Goal: Information Seeking & Learning: Learn about a topic

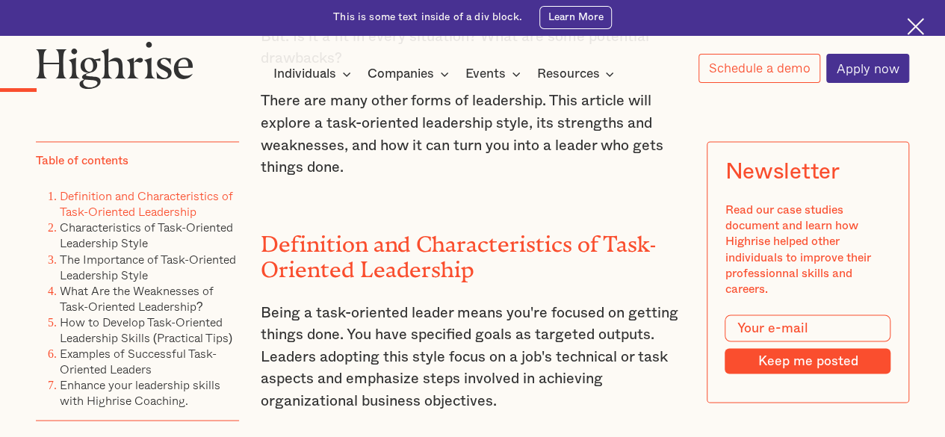
scroll to position [1195, 0]
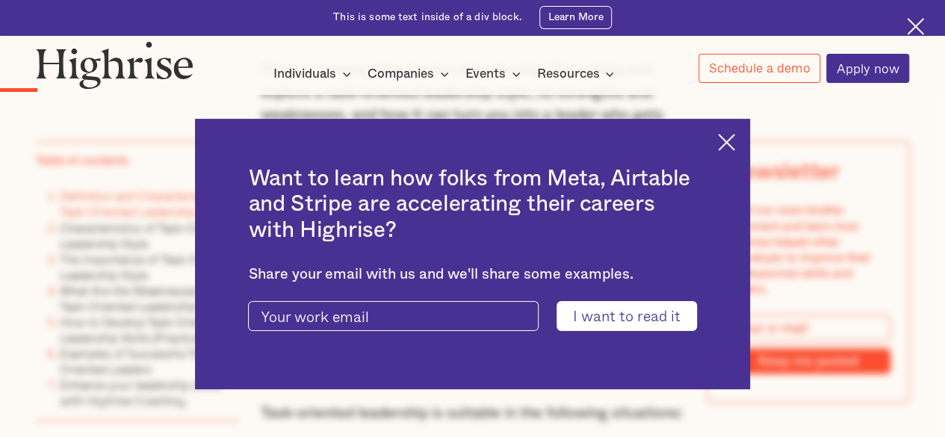
click at [732, 143] on img at bounding box center [726, 142] width 17 height 17
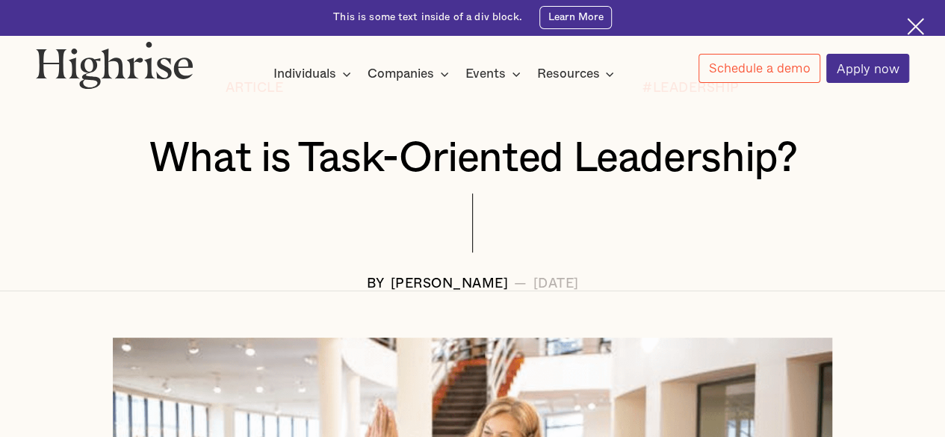
scroll to position [149, 0]
click at [155, 161] on h1 "What is Task-Oriented Leadership?" at bounding box center [472, 159] width 800 height 46
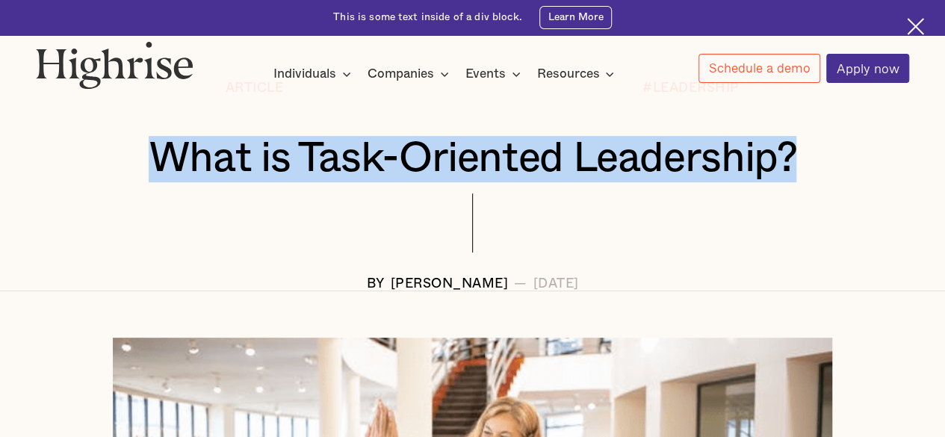
drag, startPoint x: 163, startPoint y: 163, endPoint x: 853, endPoint y: 175, distance: 690.8
click at [853, 175] on h1 "What is Task-Oriented Leadership?" at bounding box center [472, 159] width 800 height 46
copy h1 "What is Task-Oriented Leadership?"
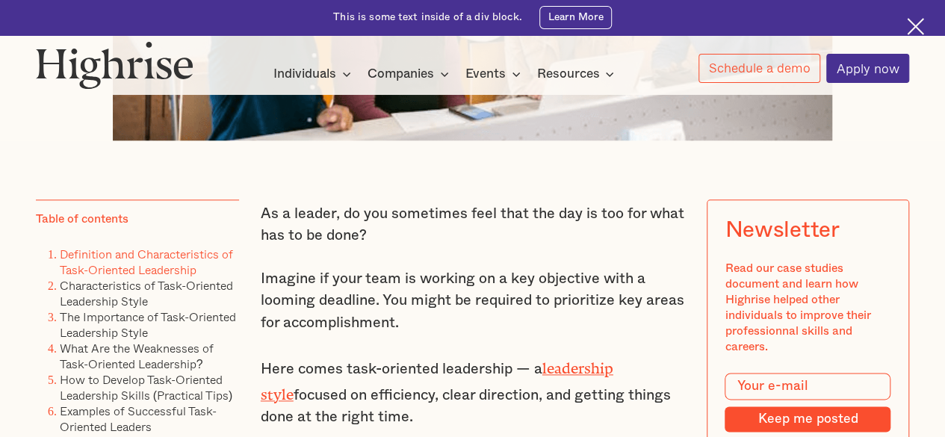
scroll to position [747, 0]
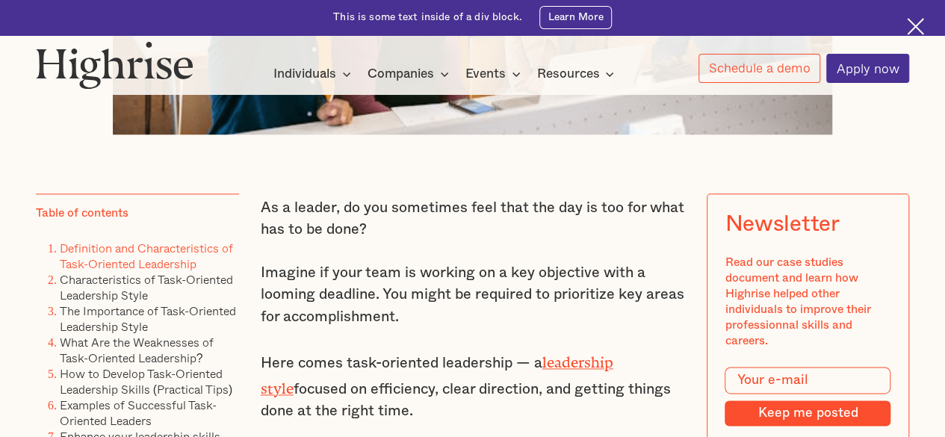
drag, startPoint x: 258, startPoint y: 214, endPoint x: 395, endPoint y: 408, distance: 238.4
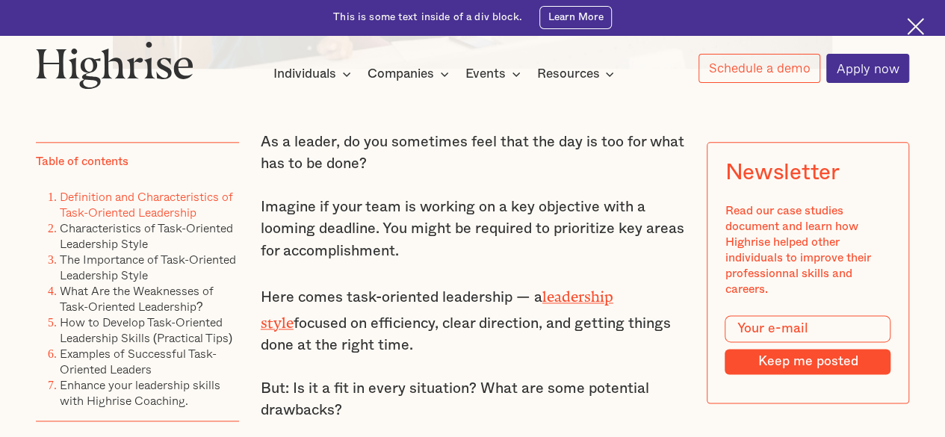
scroll to position [896, 0]
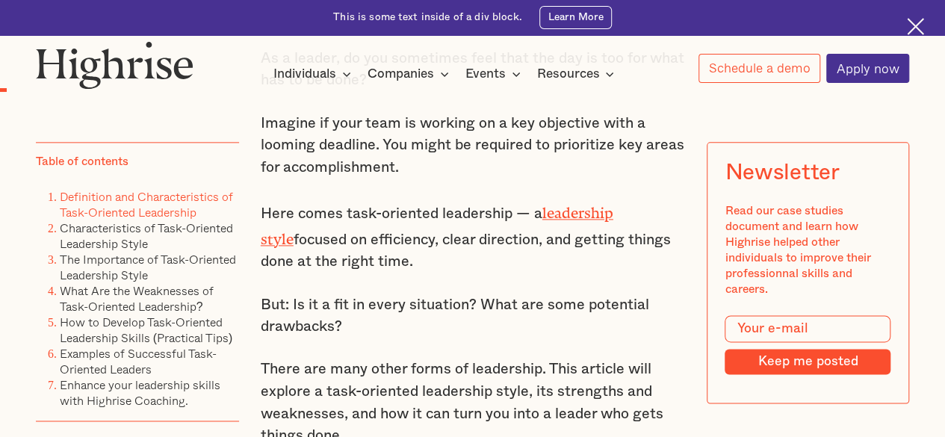
copy div "As a leader, do you sometimes feel that the day is too for what has to be done?…"
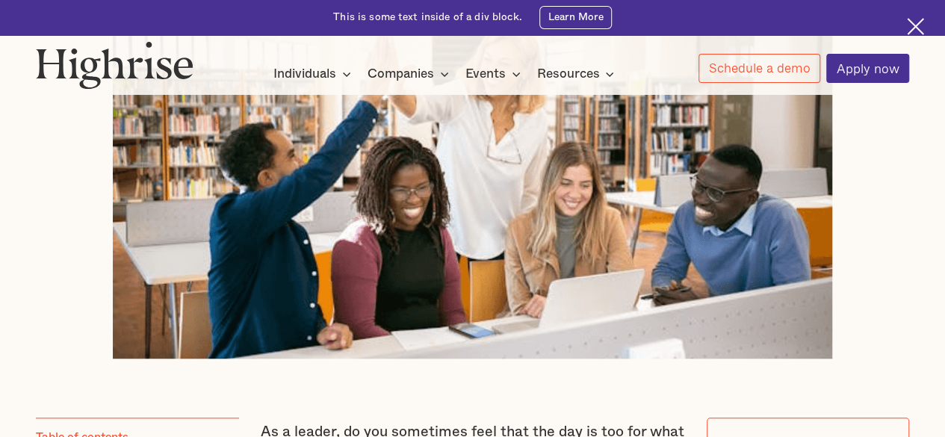
scroll to position [821, 0]
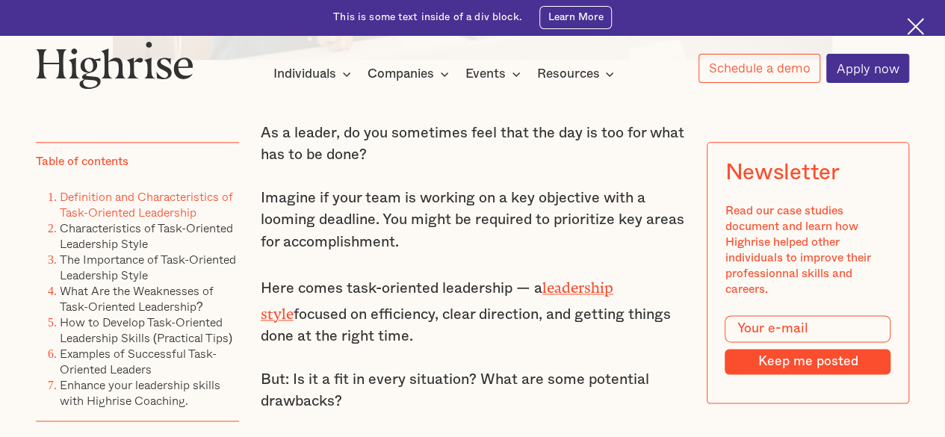
copy div "As a leader, do you sometimes feel that the day is too for what has to be done?…"
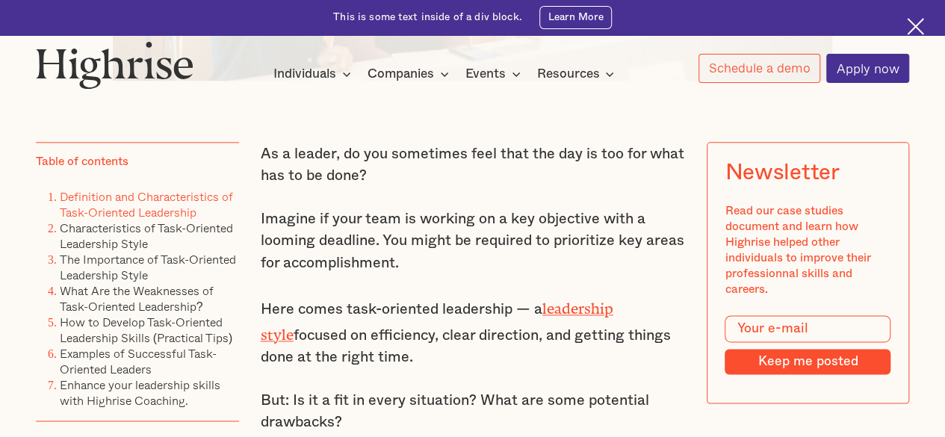
scroll to position [747, 0]
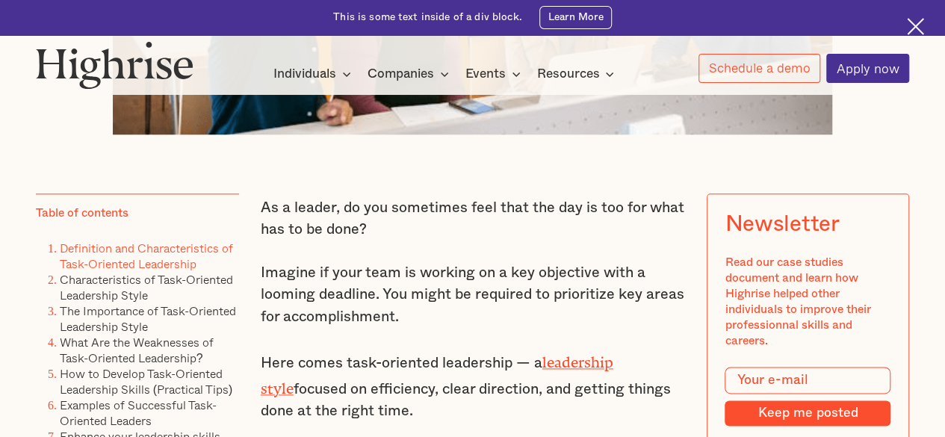
click at [388, 238] on p "As a leader, do you sometimes feel that the day is too for what has to be done?" at bounding box center [473, 219] width 424 height 44
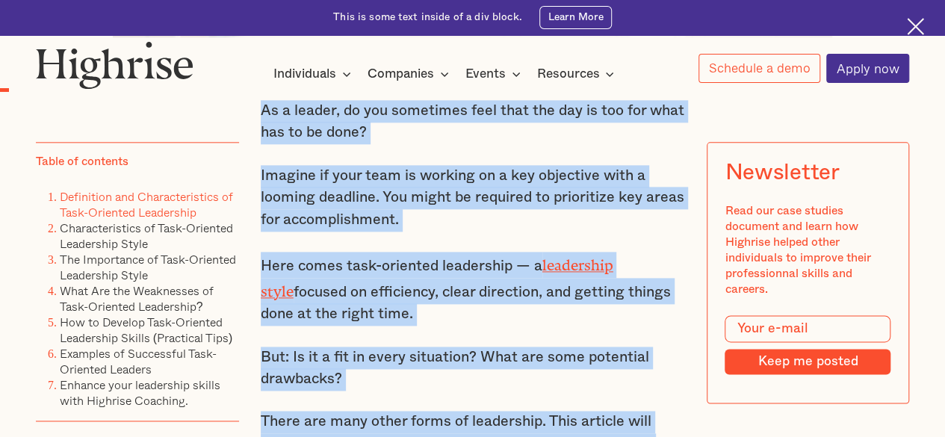
scroll to position [1074, 0]
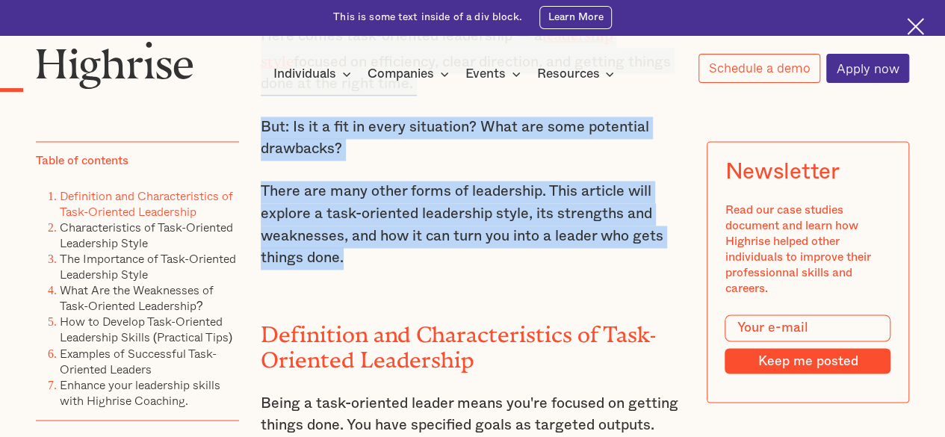
drag, startPoint x: 256, startPoint y: 214, endPoint x: 403, endPoint y: 266, distance: 155.9
copy div "As a leader, do you sometimes feel that the day is too for what has to be done?…"
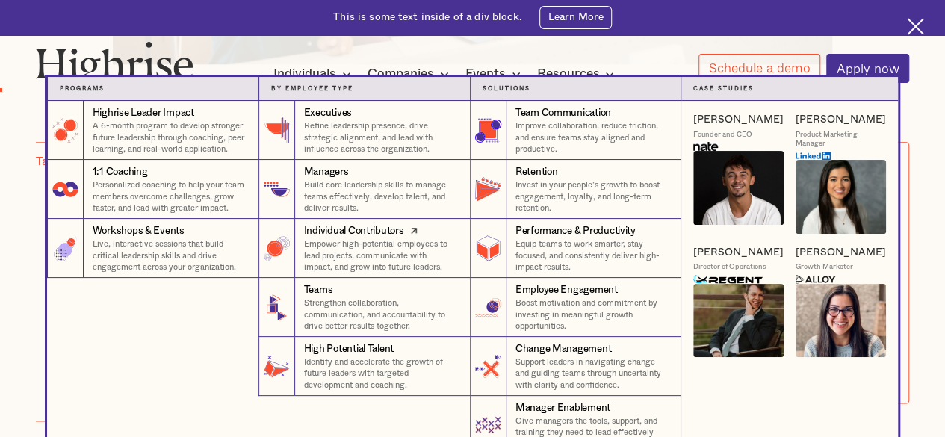
scroll to position [775, 0]
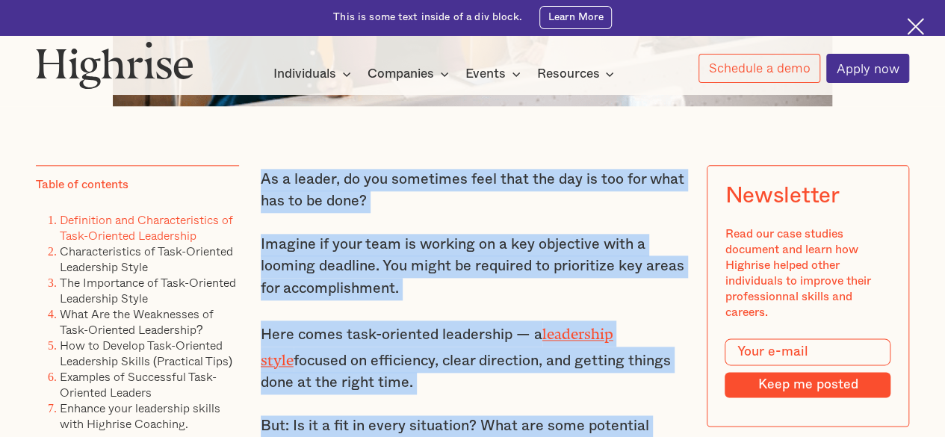
click at [420, 213] on p "As a leader, do you sometimes feel that the day is too for what has to be done?" at bounding box center [473, 191] width 424 height 44
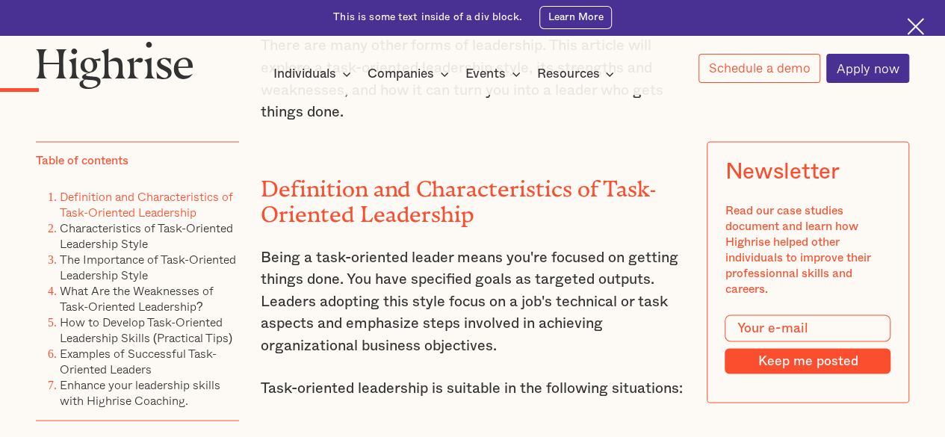
scroll to position [1298, 0]
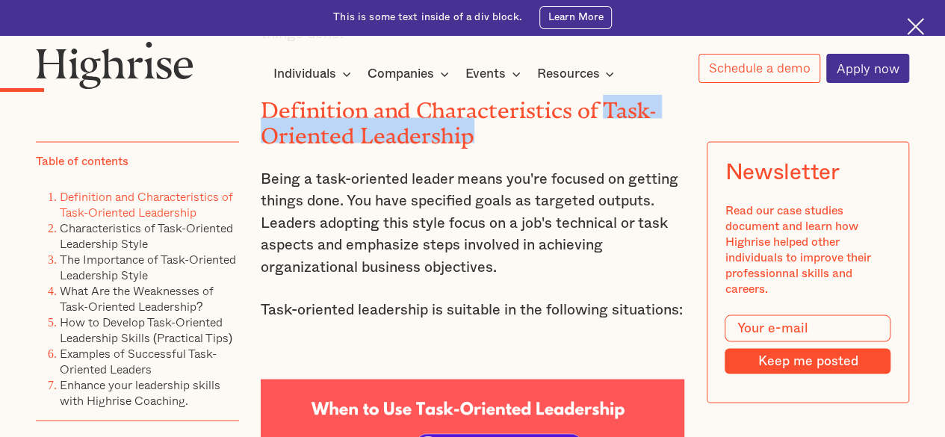
drag, startPoint x: 602, startPoint y: 105, endPoint x: 573, endPoint y: 137, distance: 42.3
click at [573, 137] on h2 "Definition and Characteristics of Task-Oriented Leadership" at bounding box center [473, 118] width 424 height 50
copy h2 "Task-Oriented Leadership"
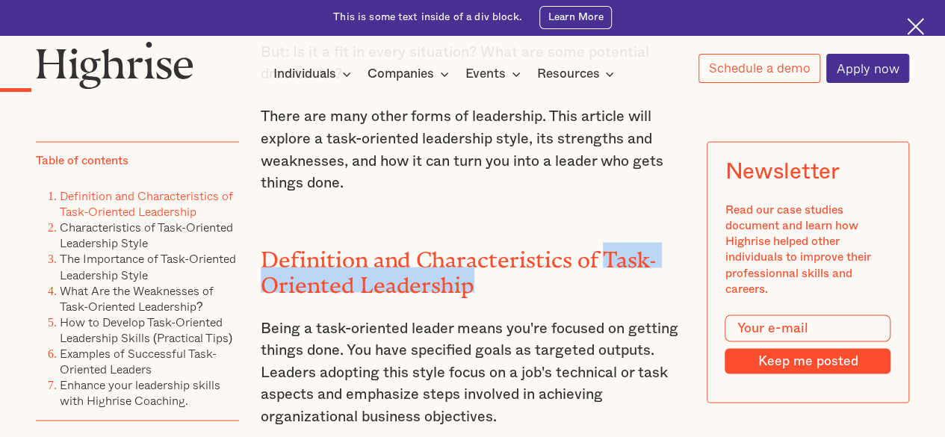
scroll to position [1223, 0]
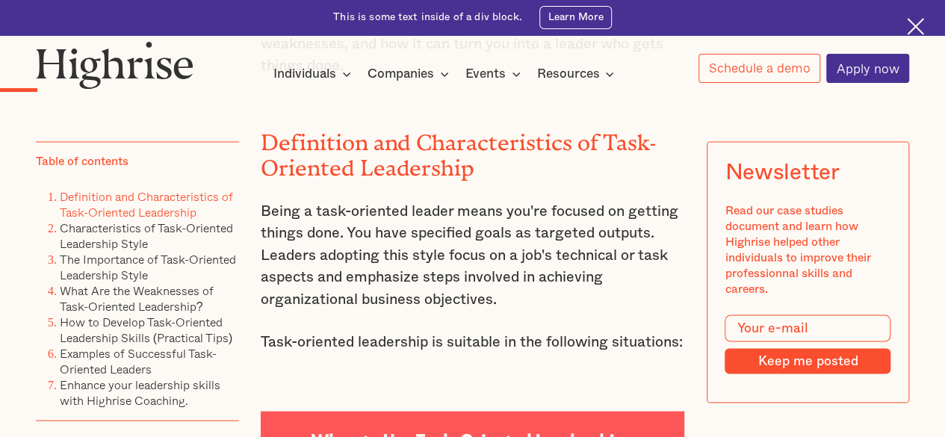
scroll to position [1298, 0]
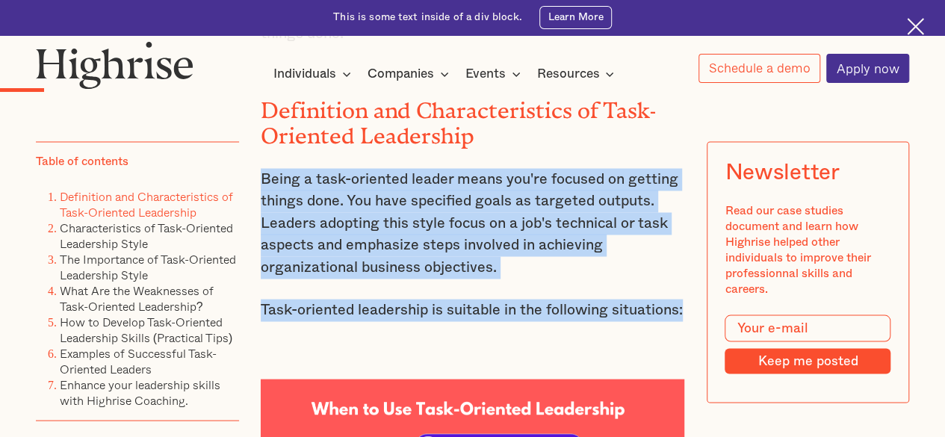
drag, startPoint x: 258, startPoint y: 183, endPoint x: 689, endPoint y: 322, distance: 453.4
copy div "Being a task-oriented leader means you're focused on getting things done. You h…"
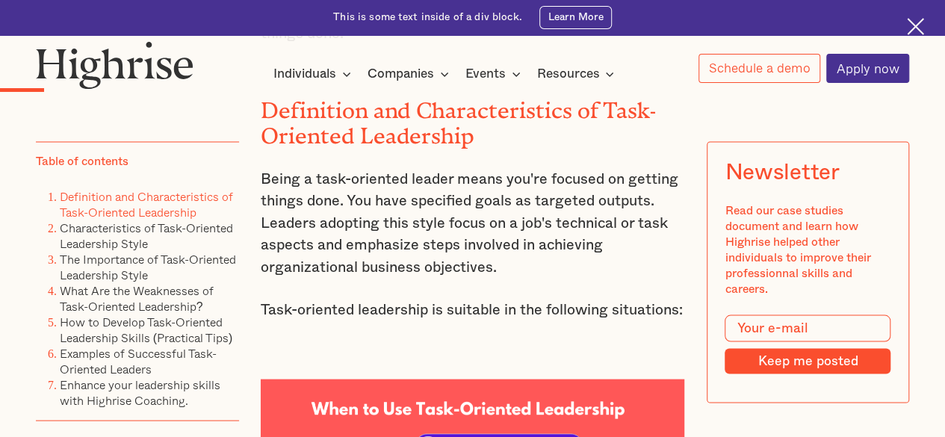
click at [328, 53] on div "How It Works Individuals Programs 1 Highrise Leader A 6-month program to grow l…" at bounding box center [472, 62] width 943 height 42
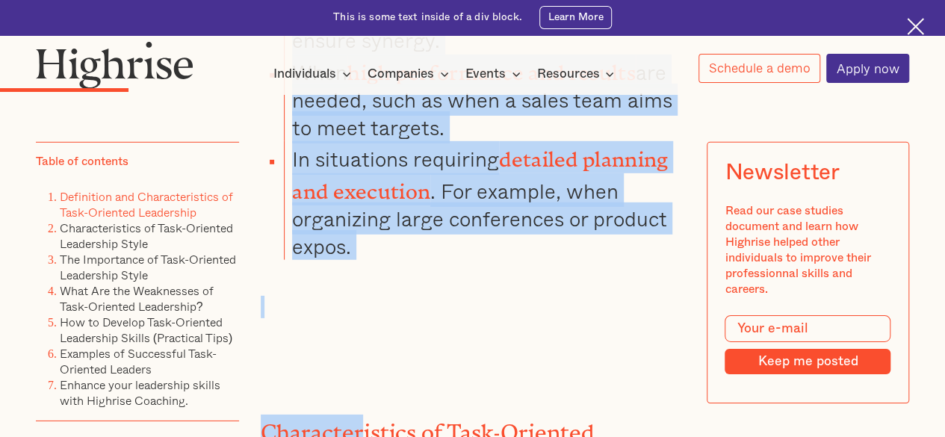
scroll to position [2221, 0]
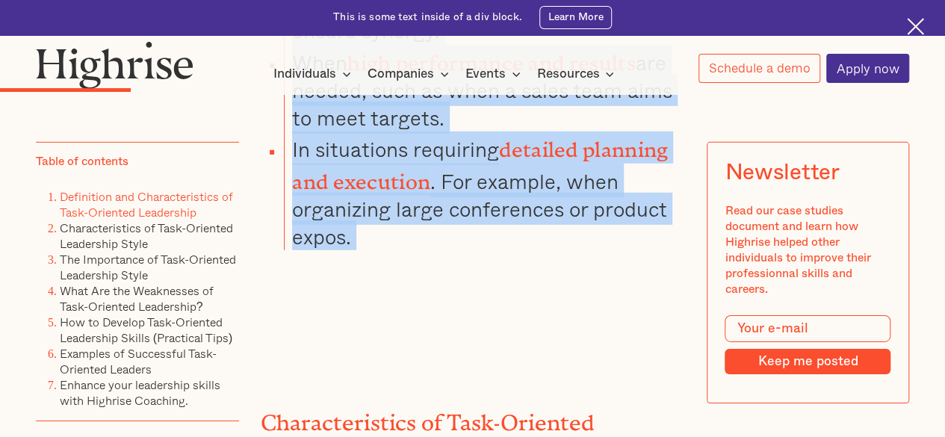
drag, startPoint x: 290, startPoint y: 135, endPoint x: 356, endPoint y: 244, distance: 127.3
copy div "High-pressure situations or crises, such as during product launches with tight …"
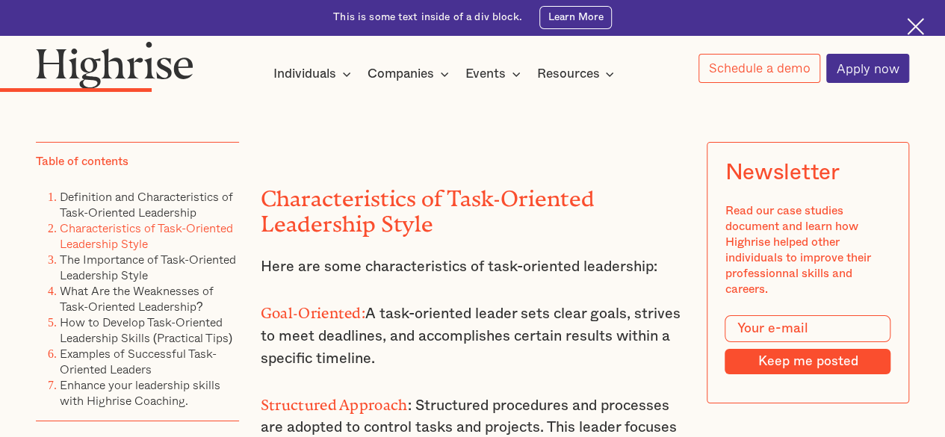
scroll to position [2519, 0]
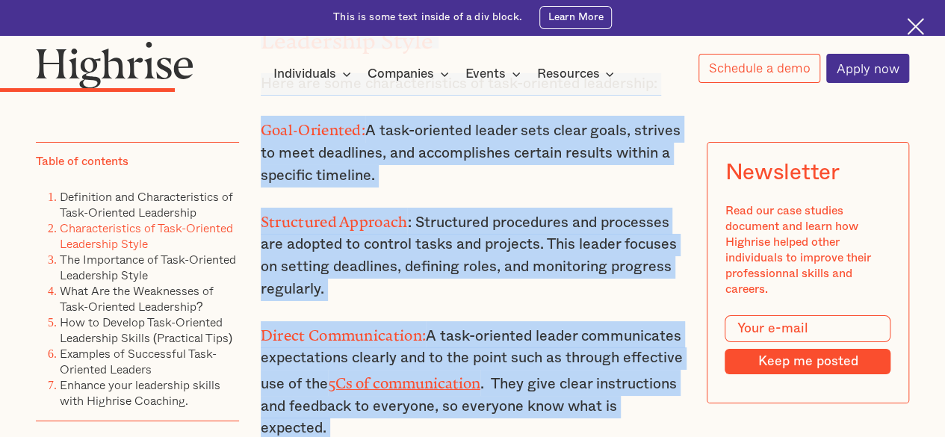
scroll to position [2793, 0]
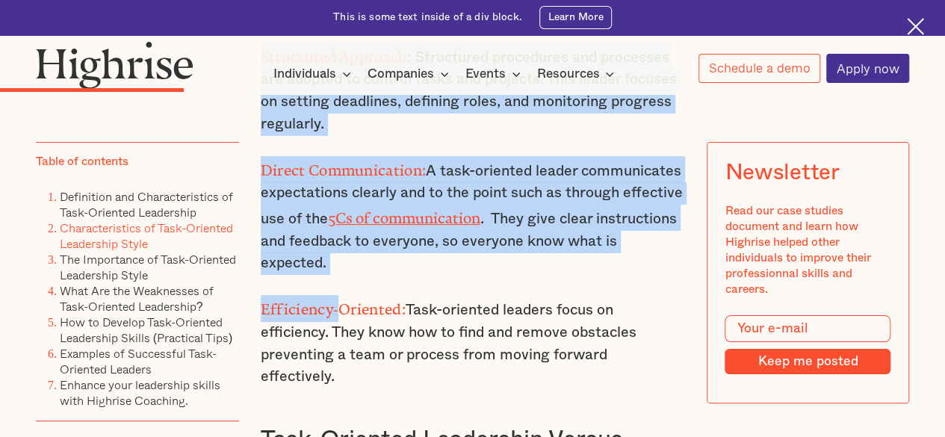
drag, startPoint x: 260, startPoint y: 110, endPoint x: 687, endPoint y: 345, distance: 487.6
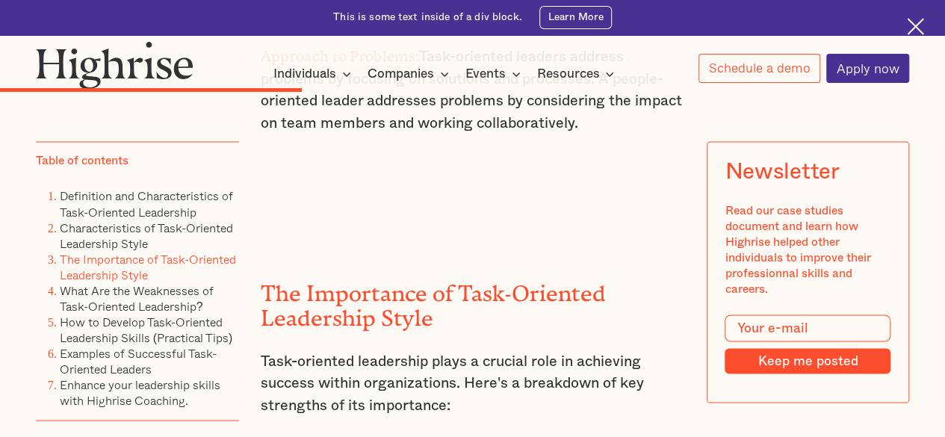
scroll to position [4062, 0]
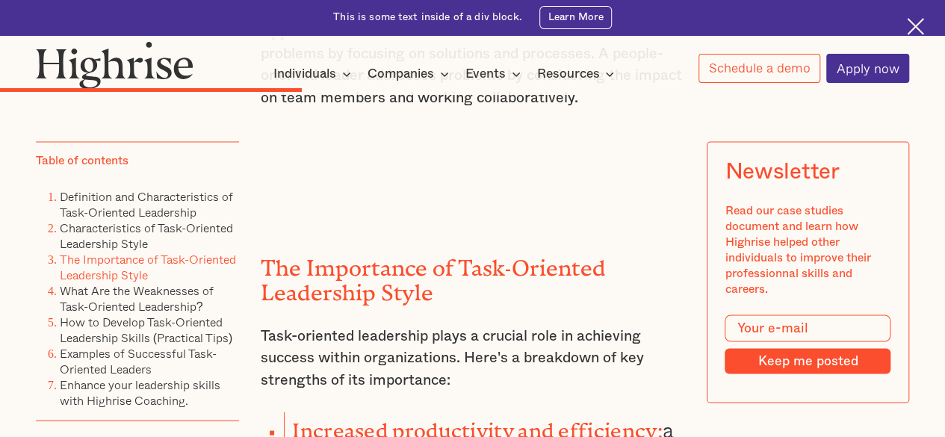
copy div "Characteristics of Task-Oriented Leadership Style Here are some characteristics…"
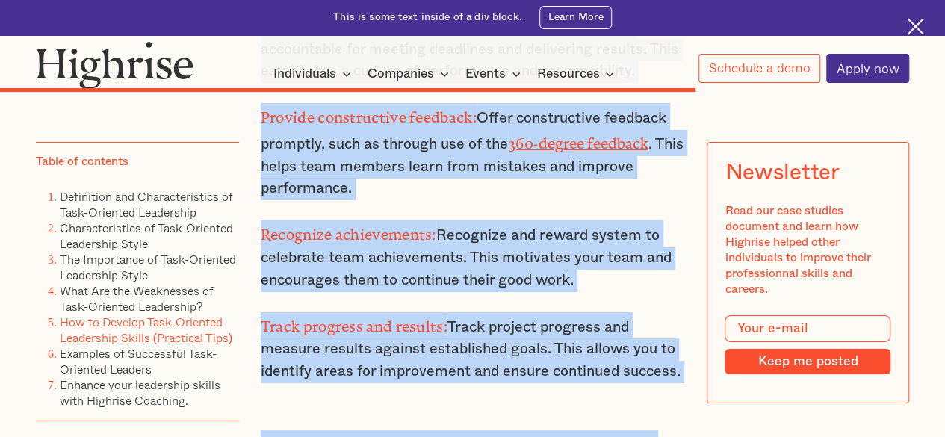
scroll to position [8328, 0]
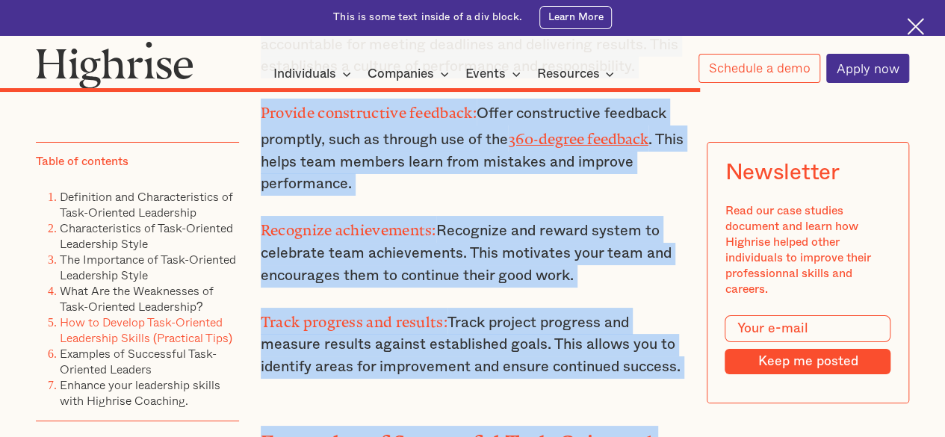
drag, startPoint x: 260, startPoint y: 271, endPoint x: 685, endPoint y: 217, distance: 429.0
click at [685, 217] on div "How to Develop Task-Oriented Leadership Skills (Practical Tips) You can integra…" at bounding box center [473, 103] width 424 height 3241
copy div "How to Develop Task-Oriented Leadership Skills (Practical Tips) You can integra…"
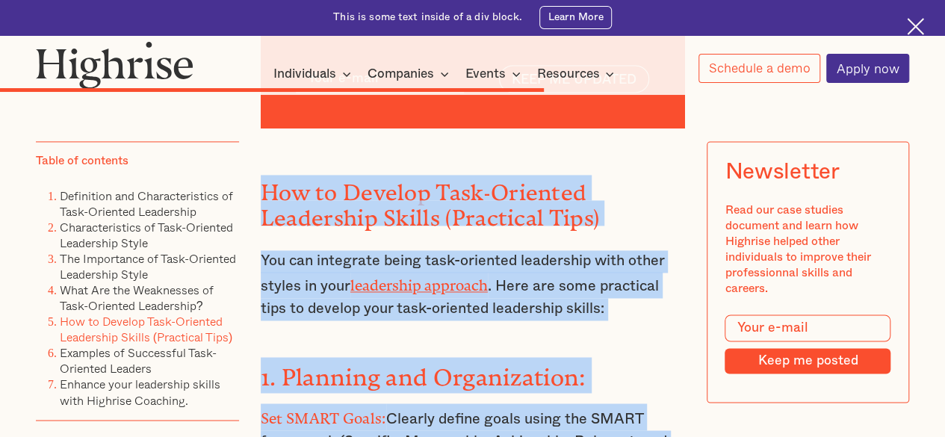
scroll to position [6686, 0]
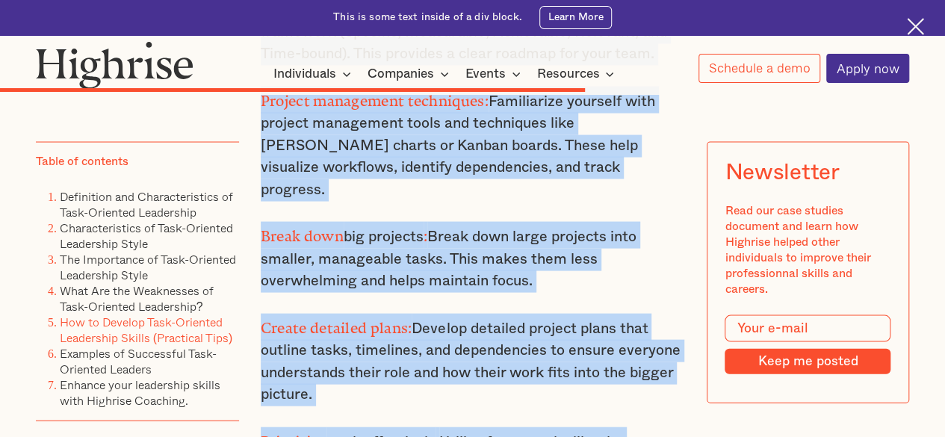
scroll to position [7103, 0]
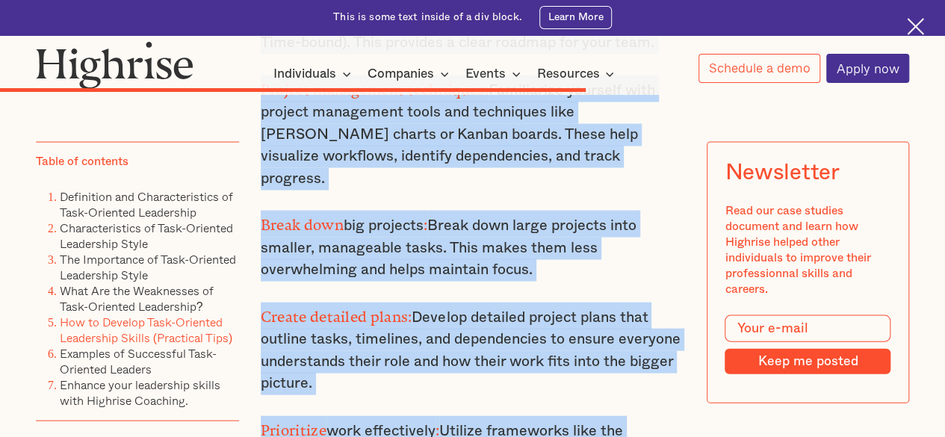
drag, startPoint x: 261, startPoint y: 264, endPoint x: 551, endPoint y: 364, distance: 307.0
copy div "How to Develop Task-Oriented Leadership Skills (Practical Tips) You can integra…"
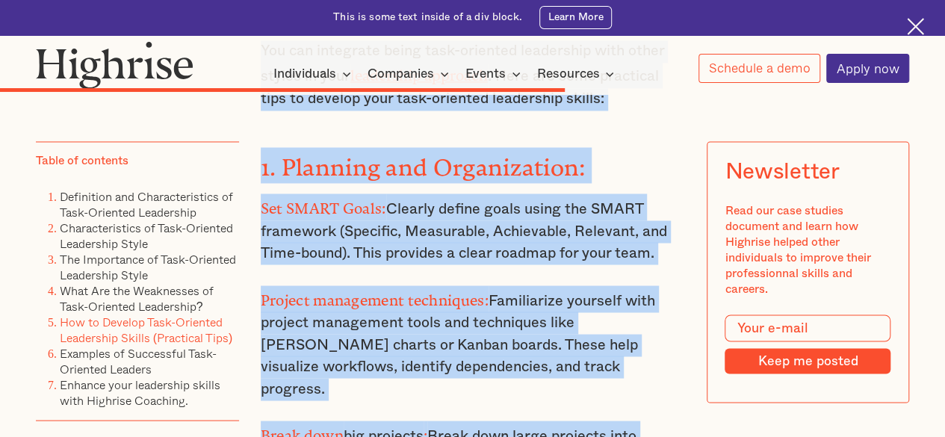
scroll to position [6879, 0]
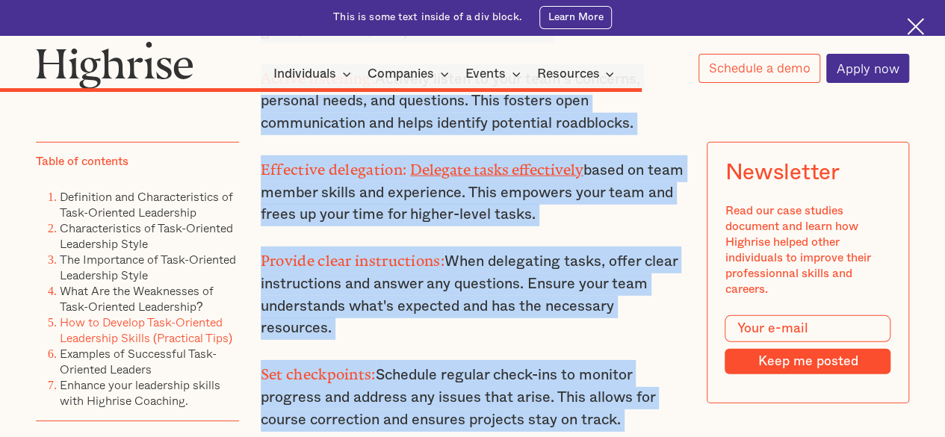
scroll to position [7783, 0]
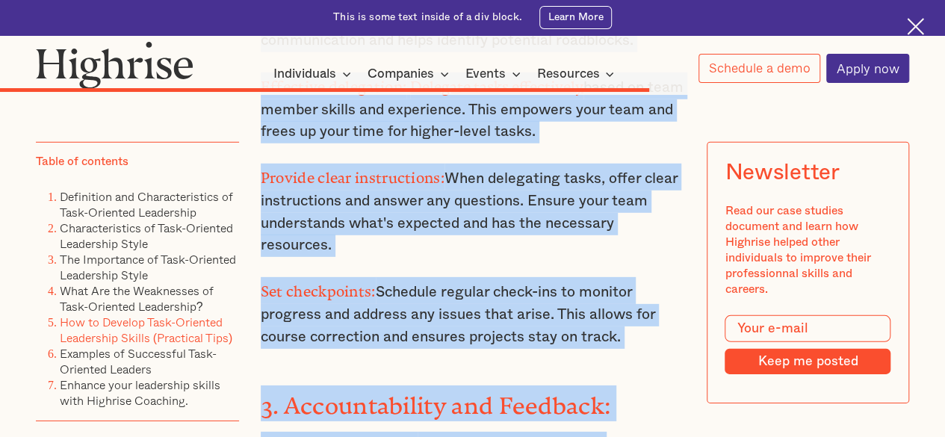
drag, startPoint x: 284, startPoint y: 208, endPoint x: 652, endPoint y: 211, distance: 368.1
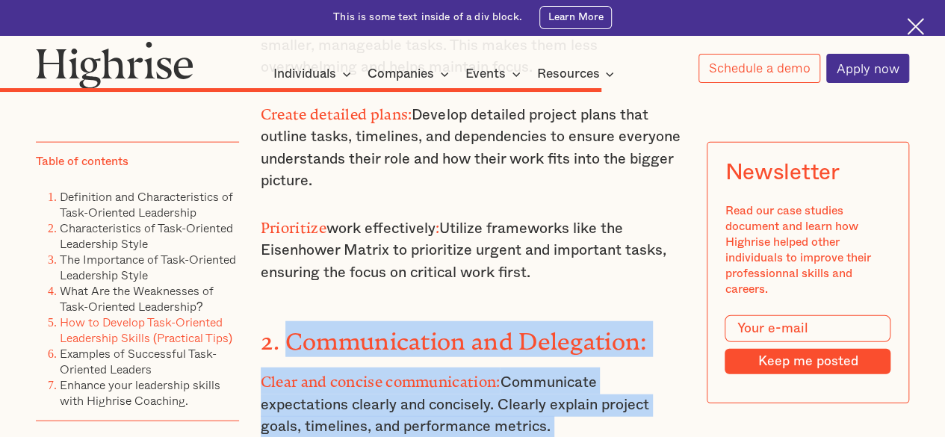
scroll to position [7261, 0]
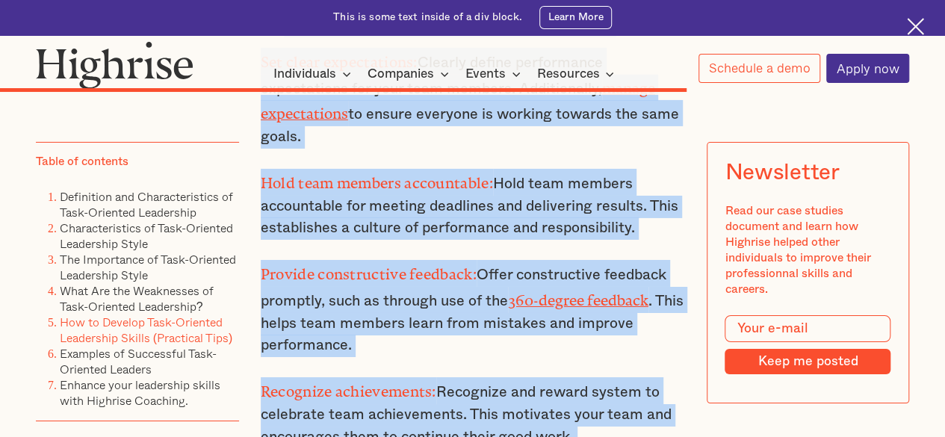
scroll to position [8198, 0]
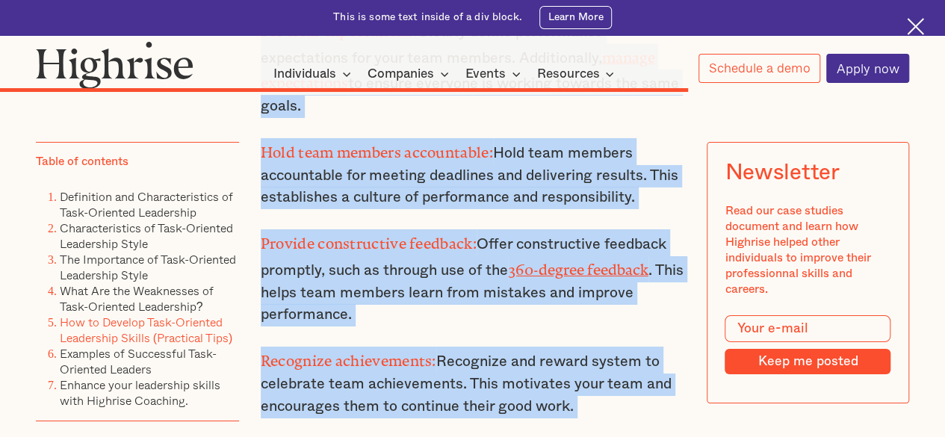
drag, startPoint x: 282, startPoint y: 281, endPoint x: 694, endPoint y: 349, distance: 417.0
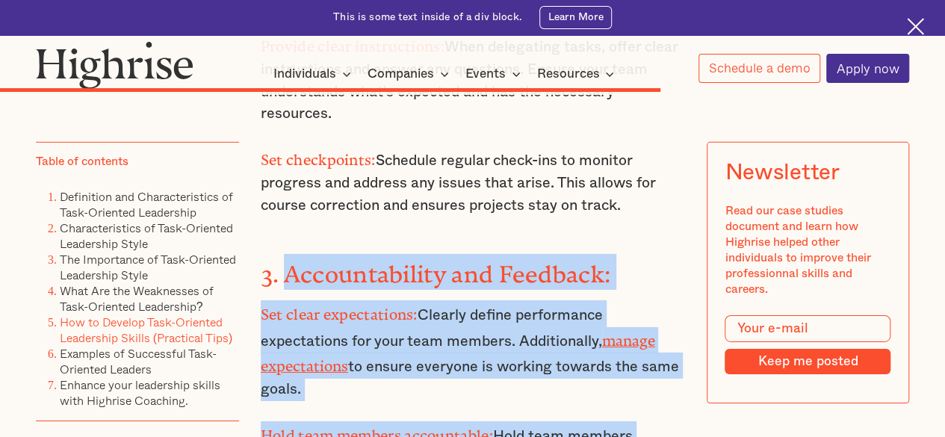
scroll to position [7899, 0]
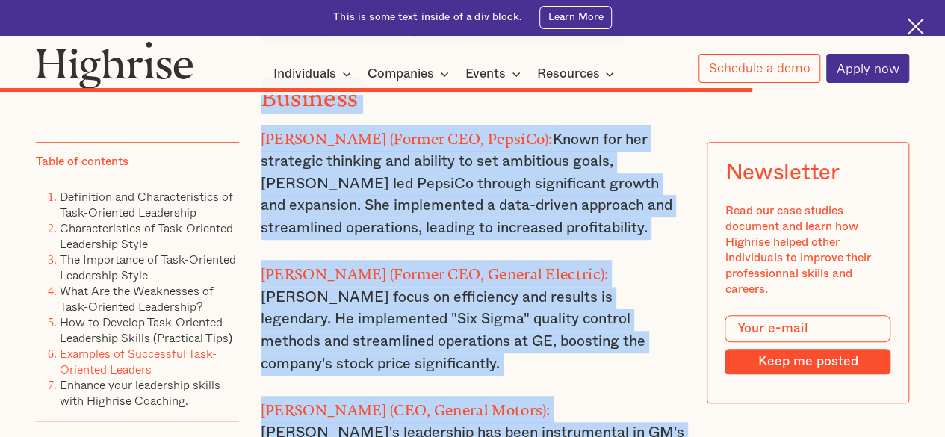
scroll to position [8924, 0]
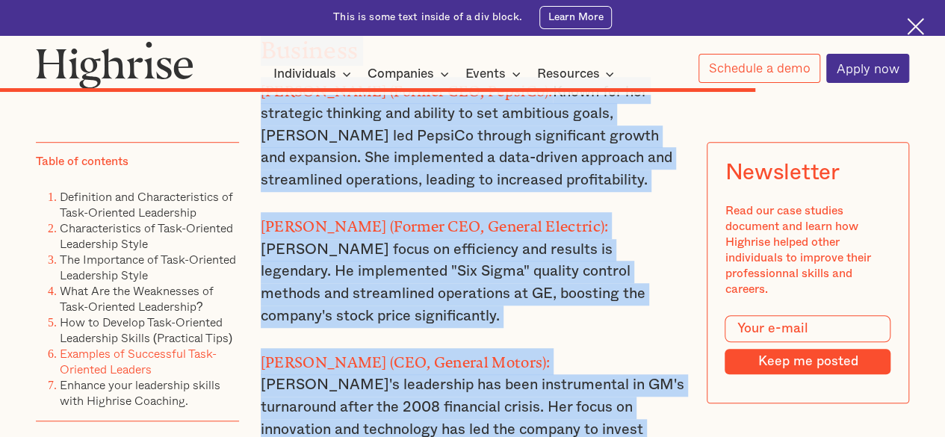
drag, startPoint x: 260, startPoint y: 193, endPoint x: 488, endPoint y: 271, distance: 241.3
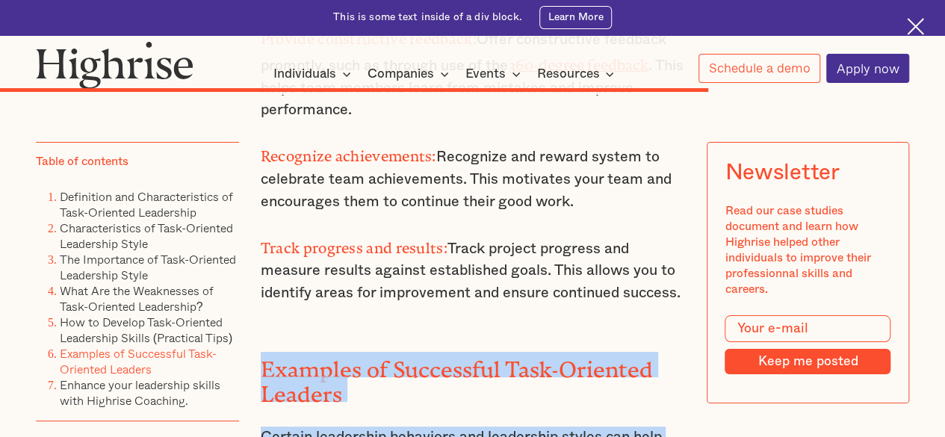
scroll to position [8402, 0]
click at [420, 390] on div "How to Develop Task-Oriented Leadership Skills (Practical Tips) You can integra…" at bounding box center [473, 30] width 424 height 3241
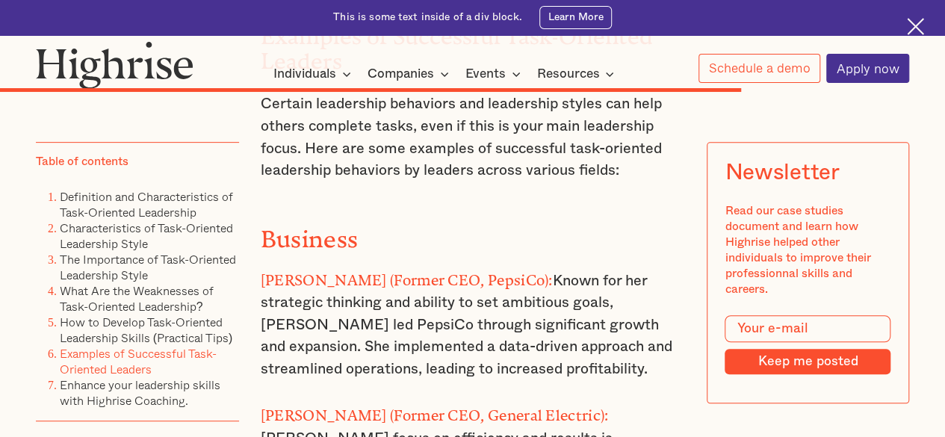
scroll to position [8775, 0]
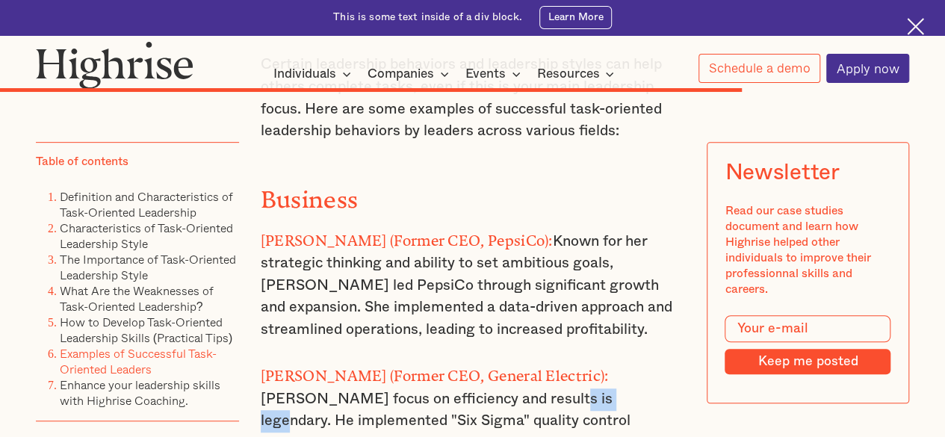
drag, startPoint x: 422, startPoint y: 243, endPoint x: 490, endPoint y: 246, distance: 68.1
click at [490, 361] on p "[PERSON_NAME] (Former CEO, General Electric): [PERSON_NAME] focus on efficiency…" at bounding box center [473, 418] width 424 height 115
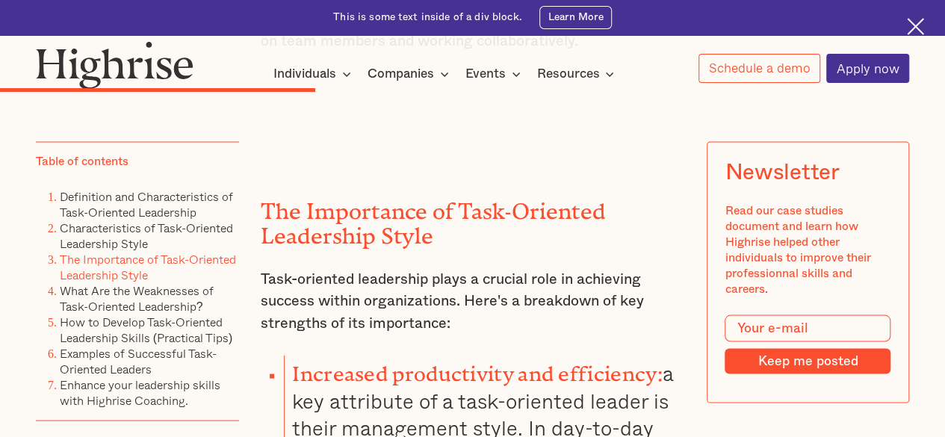
scroll to position [4071, 0]
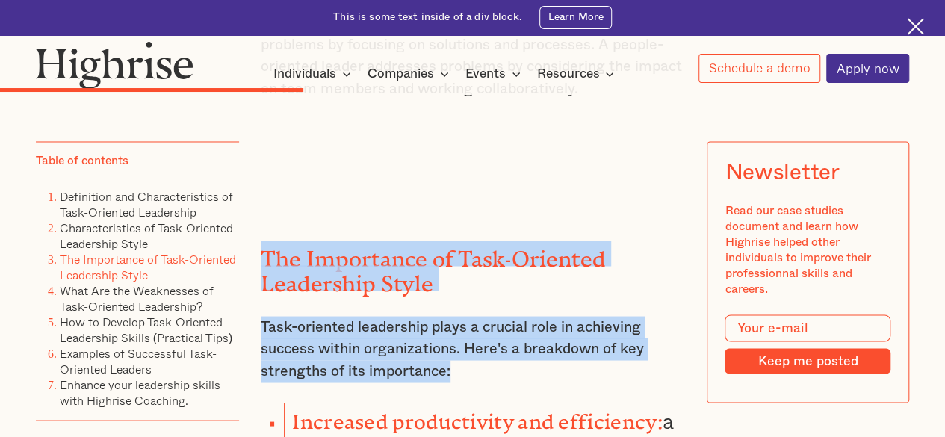
drag, startPoint x: 260, startPoint y: 206, endPoint x: 469, endPoint y: 329, distance: 242.7
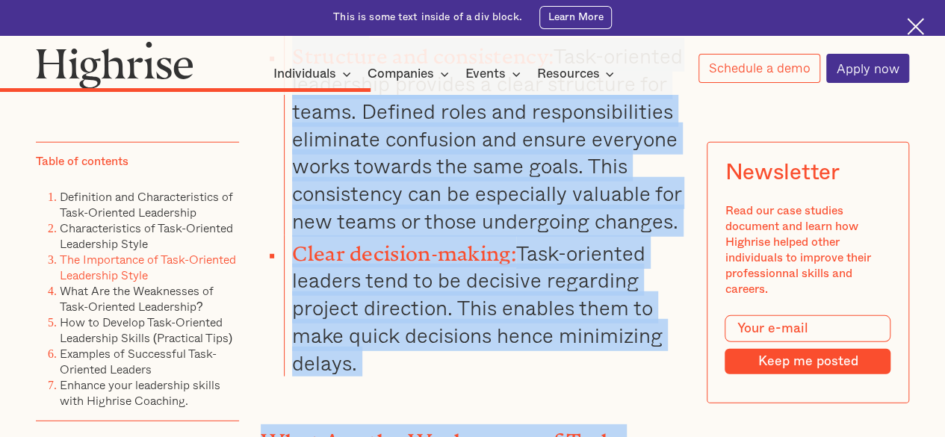
scroll to position [4928, 0]
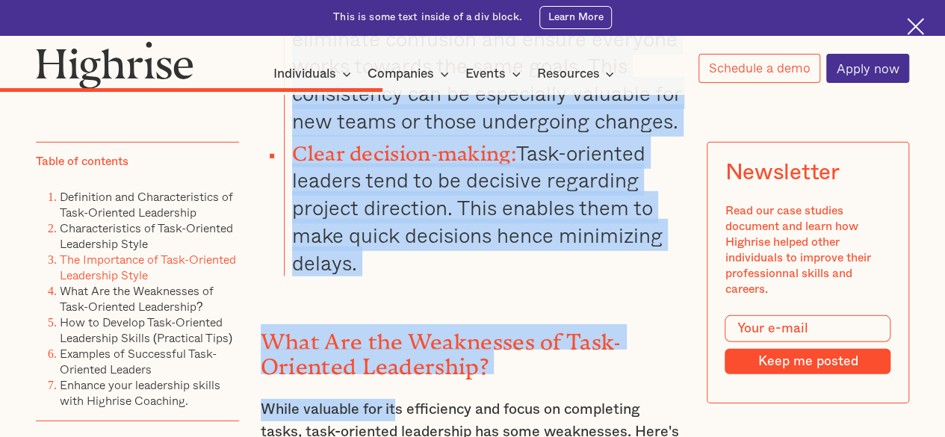
drag, startPoint x: 290, startPoint y: 151, endPoint x: 361, endPoint y: 250, distance: 122.5
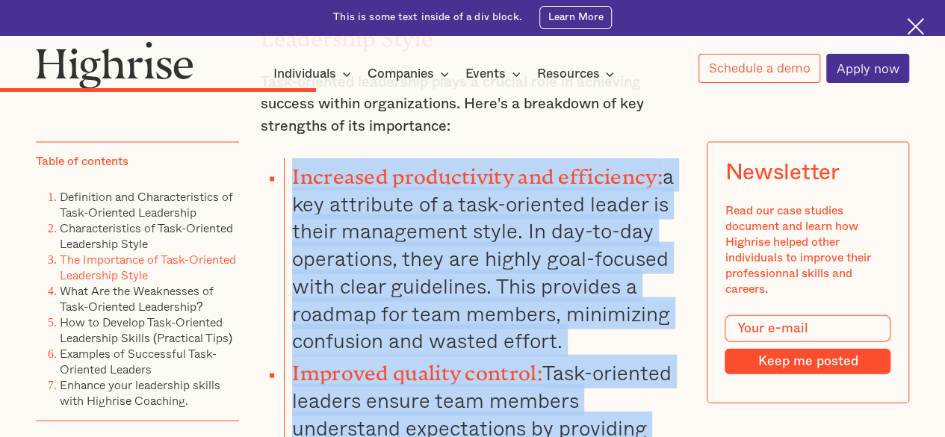
scroll to position [4181, 0]
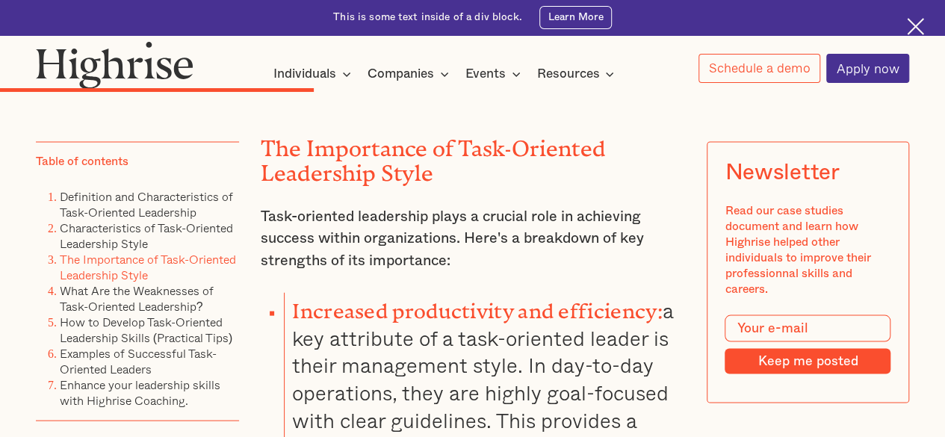
click at [535, 222] on p "Task-oriented leadership plays a crucial role in achieving success within organ…" at bounding box center [473, 238] width 424 height 66
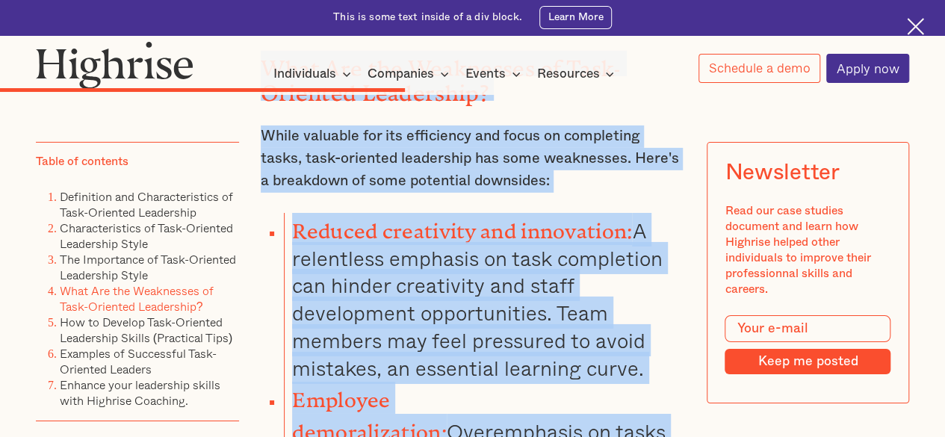
scroll to position [5254, 0]
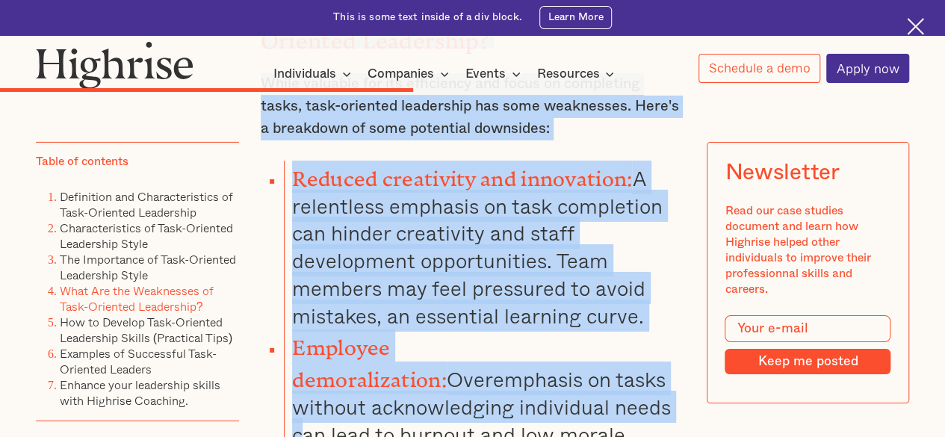
drag, startPoint x: 257, startPoint y: 164, endPoint x: 649, endPoint y: 302, distance: 415.9
click at [649, 302] on div "The Importance of Task-Oriented Leadership Style Task-oriented leadership plays…" at bounding box center [473, 157] width 424 height 2292
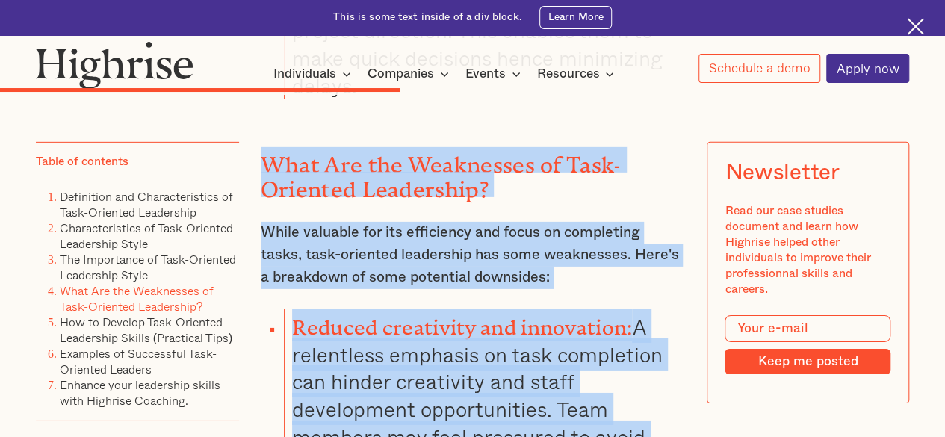
scroll to position [5104, 0]
click at [559, 180] on div "The Importance of Task-Oriented Leadership Style Task-oriented leadership plays…" at bounding box center [473, 306] width 424 height 2292
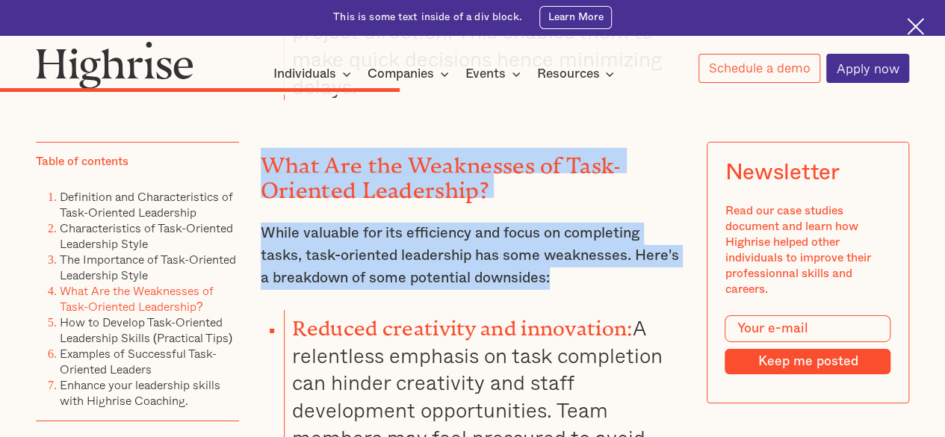
drag, startPoint x: 257, startPoint y: 138, endPoint x: 581, endPoint y: 255, distance: 344.4
click at [581, 255] on div "The Importance of Task-Oriented Leadership Style Task-oriented leadership plays…" at bounding box center [473, 306] width 424 height 2292
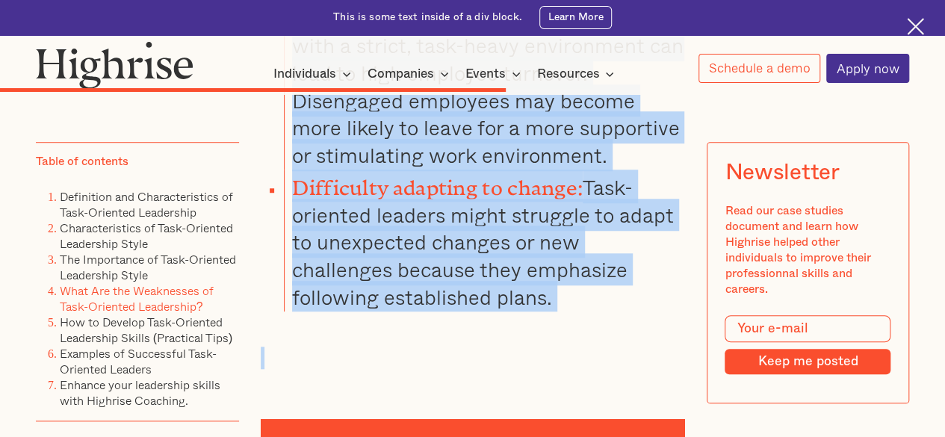
scroll to position [6289, 0]
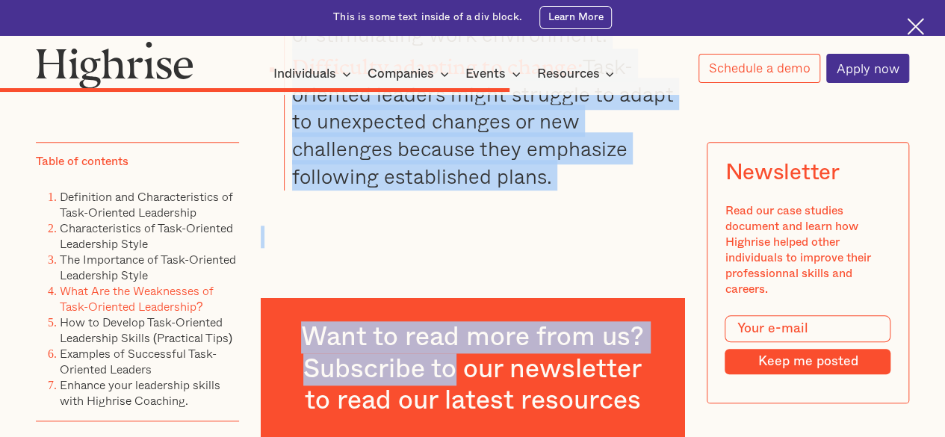
drag, startPoint x: 293, startPoint y: 159, endPoint x: 463, endPoint y: 100, distance: 180.2
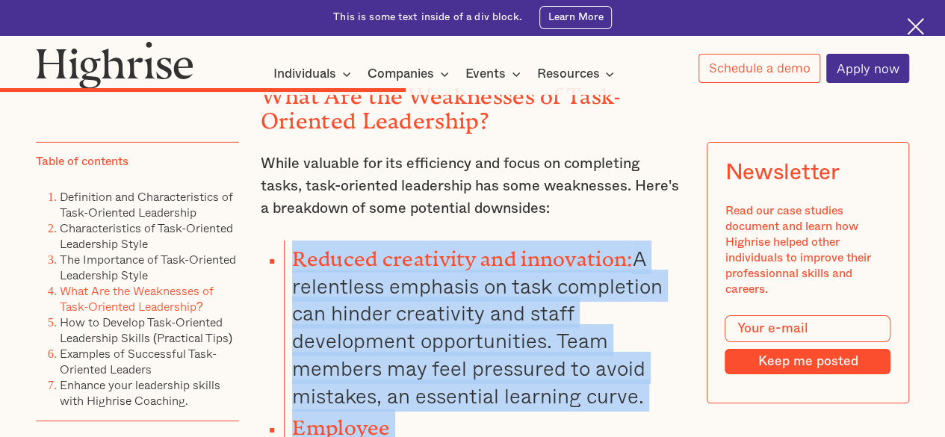
scroll to position [5169, 0]
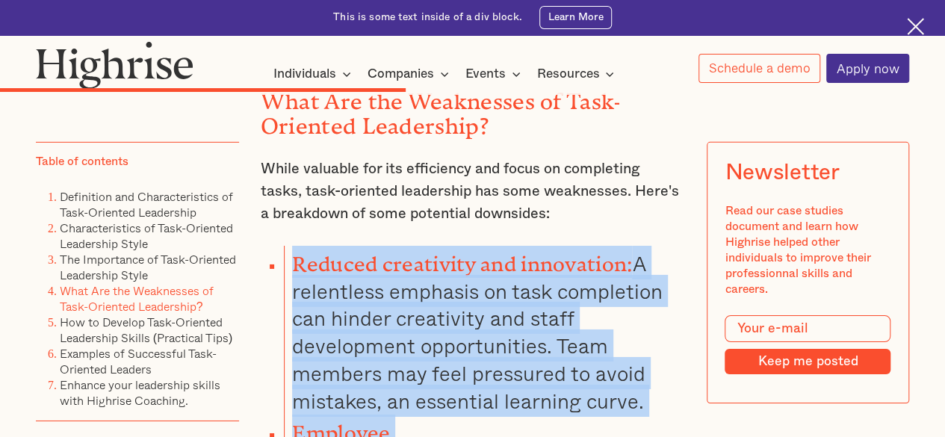
click at [367, 216] on div "The Importance of Task-Oriented Leadership Style Task-oriented leadership plays…" at bounding box center [473, 242] width 424 height 2292
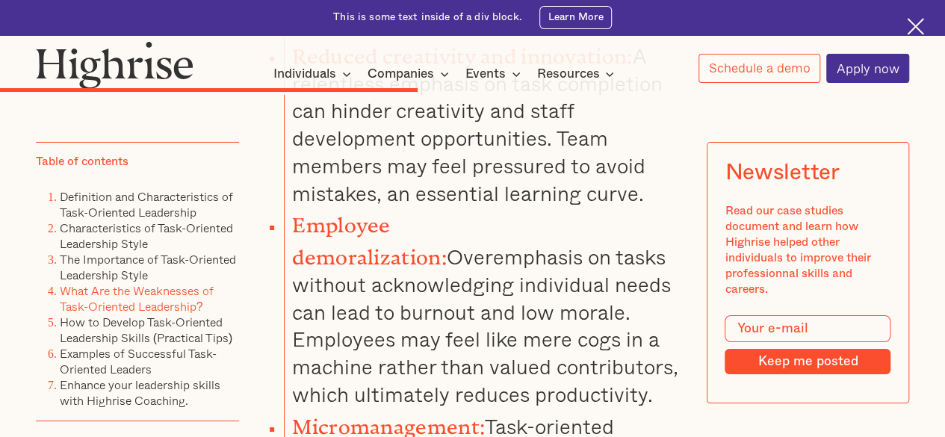
scroll to position [5393, 0]
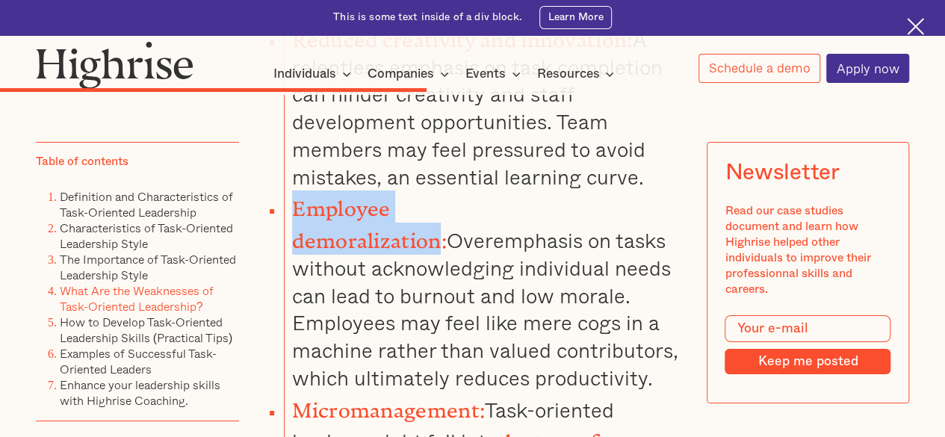
drag, startPoint x: 291, startPoint y: 185, endPoint x: 539, endPoint y: 190, distance: 248.0
click at [447, 197] on strong "Employee demoralization:" at bounding box center [369, 219] width 155 height 45
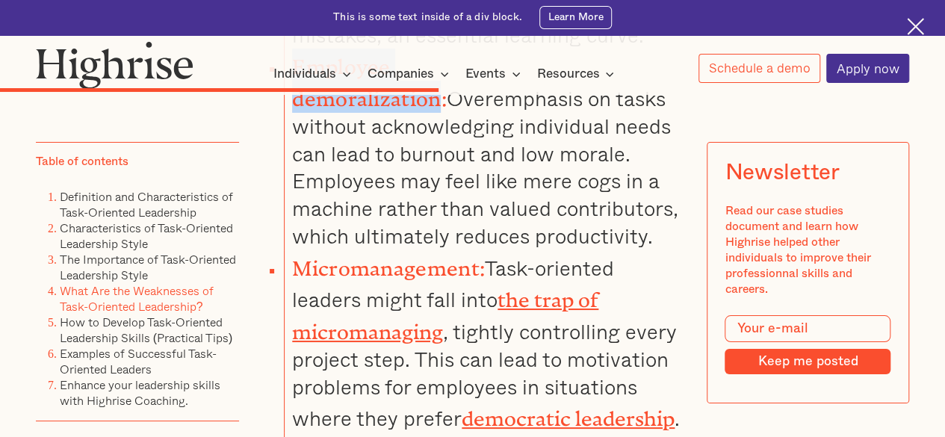
scroll to position [5542, 0]
